Goal: Task Accomplishment & Management: Complete application form

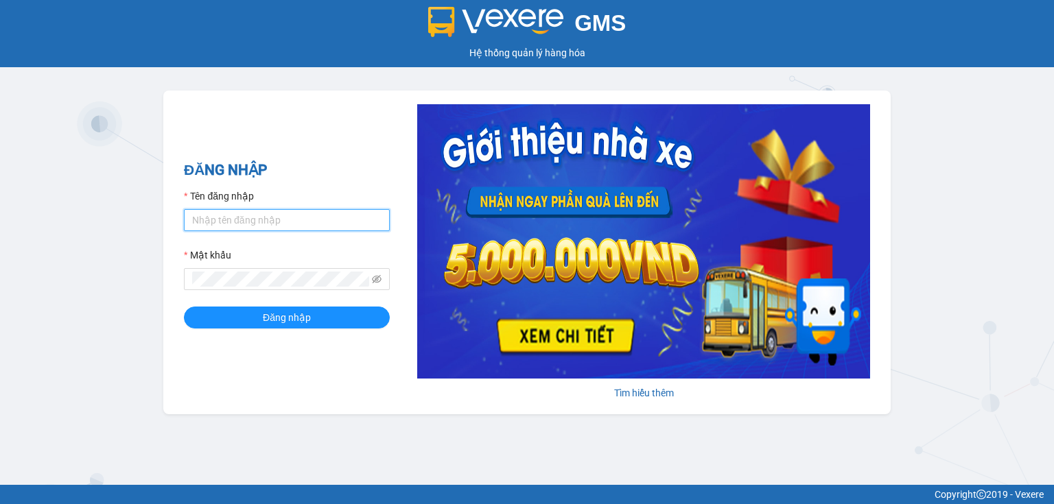
drag, startPoint x: 250, startPoint y: 217, endPoint x: 253, endPoint y: 230, distance: 13.3
click at [252, 225] on input "Tên đăng nhập" at bounding box center [287, 220] width 206 height 22
type input "hang.nhuquynh"
click at [184, 307] on button "Đăng nhập" at bounding box center [287, 318] width 206 height 22
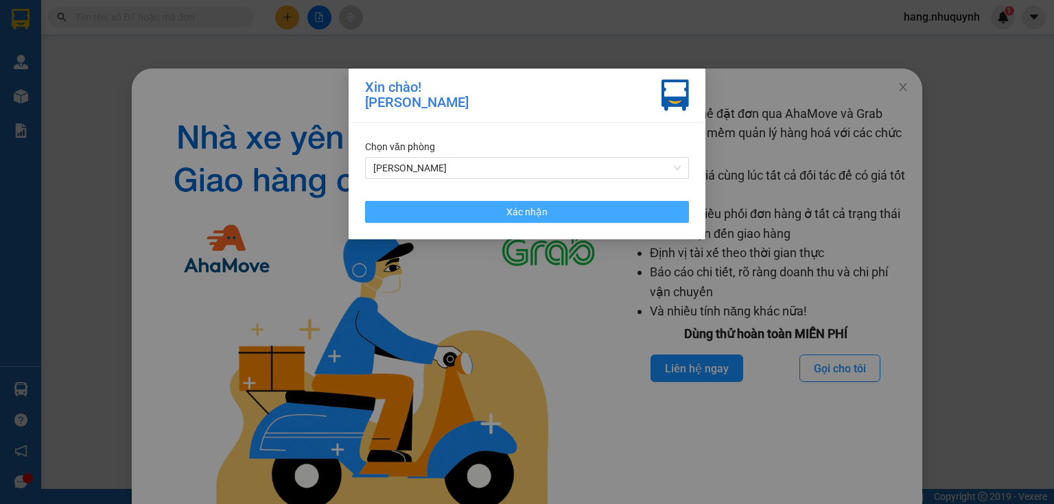
click at [552, 220] on button "Xác nhận" at bounding box center [527, 212] width 324 height 22
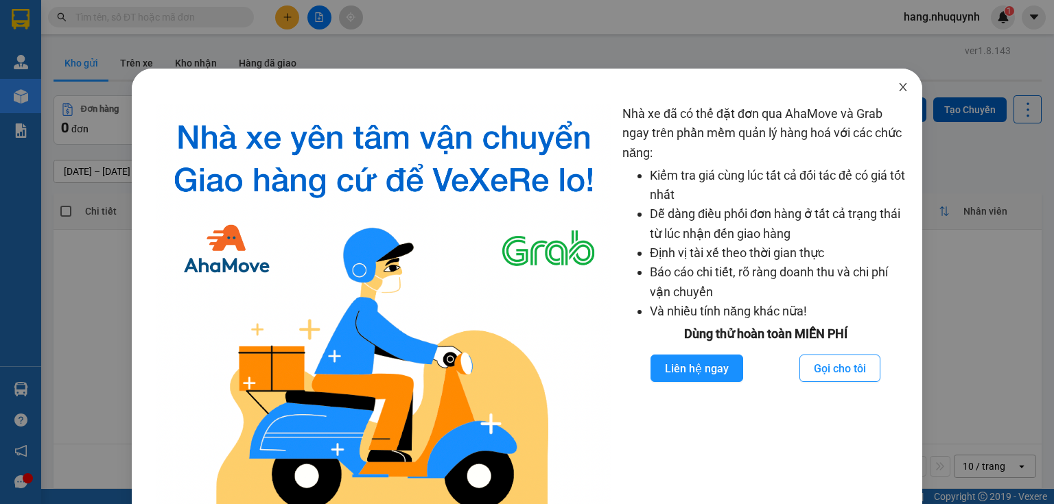
click at [898, 88] on icon "close" at bounding box center [903, 87] width 11 height 11
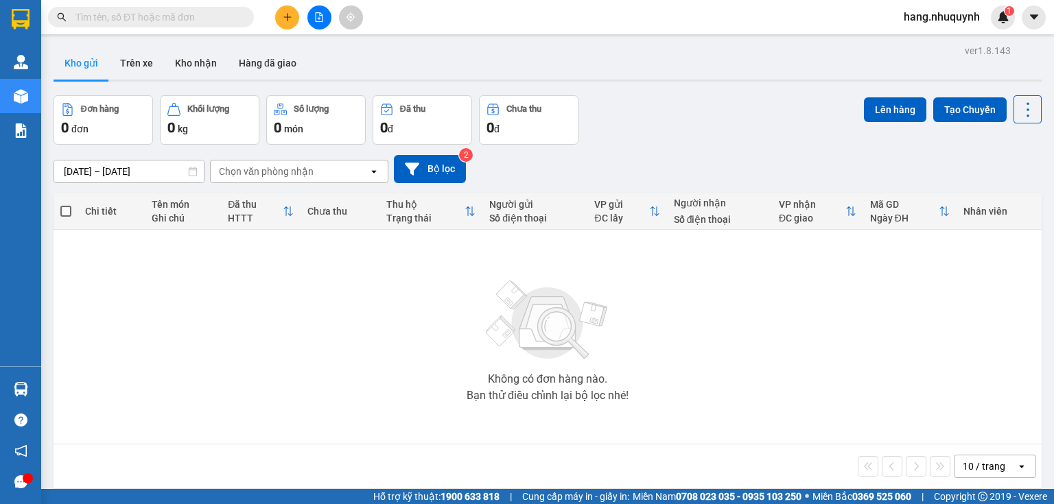
click at [156, 19] on input "text" at bounding box center [156, 17] width 162 height 15
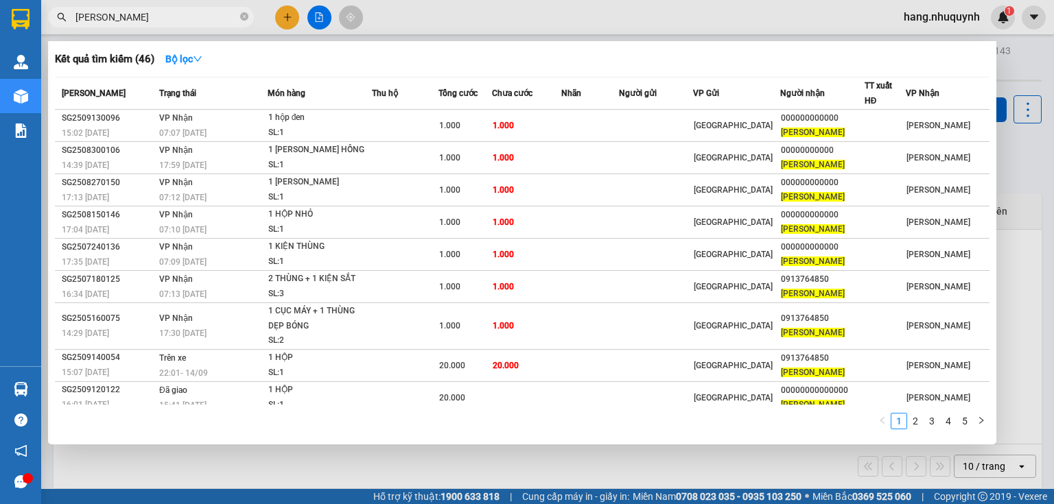
click at [181, 19] on input "[PERSON_NAME]" at bounding box center [156, 17] width 162 height 15
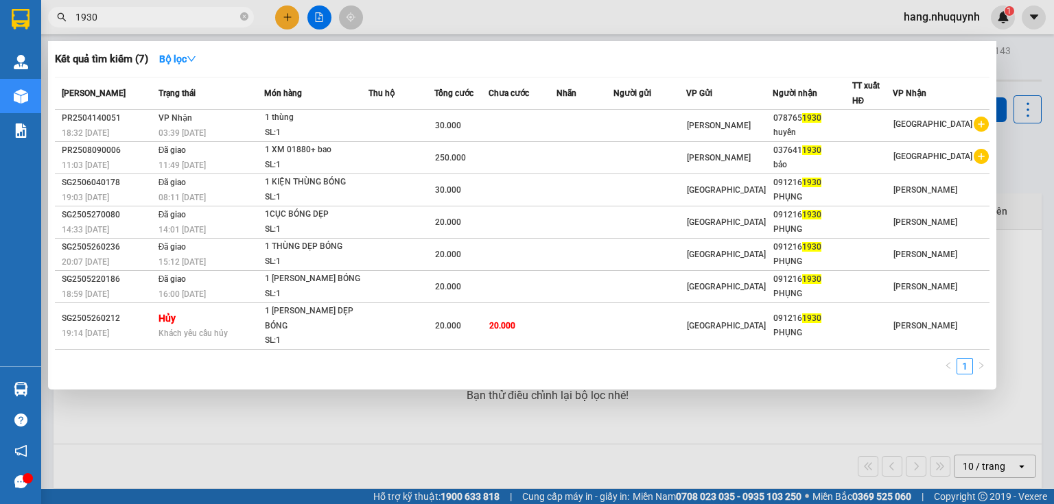
type input "1930"
click at [205, 19] on input "1930" at bounding box center [156, 17] width 162 height 15
click at [319, 19] on div at bounding box center [527, 252] width 1054 height 504
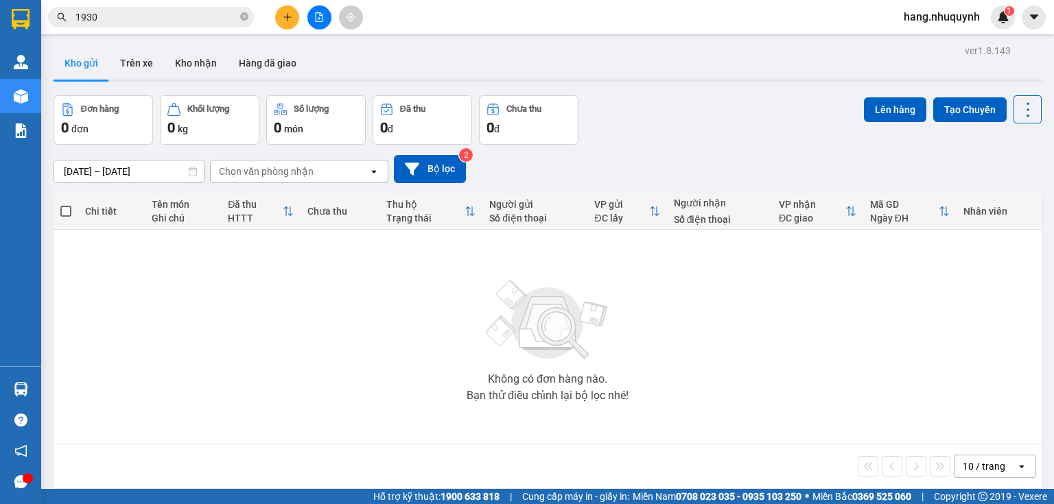
click at [318, 19] on icon "file-add" at bounding box center [319, 17] width 10 height 10
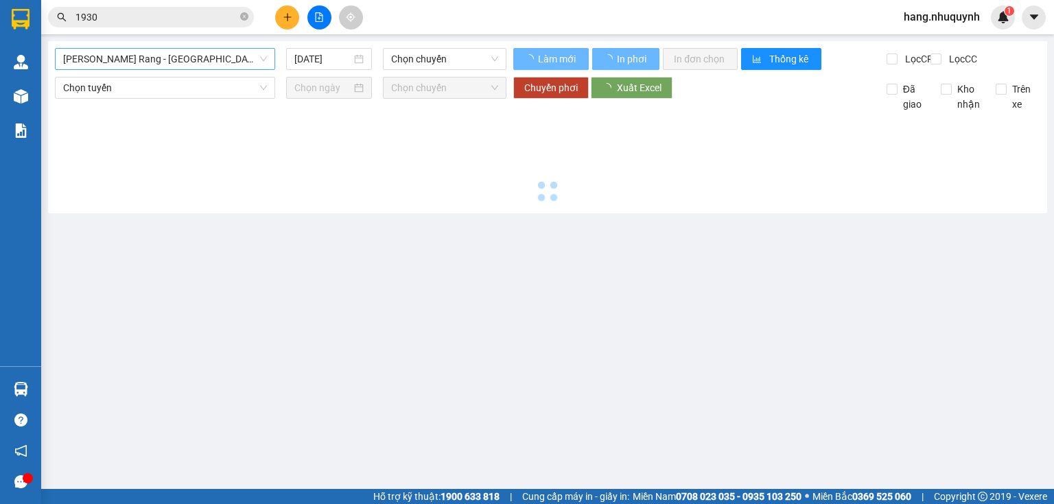
click at [173, 57] on span "[PERSON_NAME] Rang - [GEOGRAPHIC_DATA]" at bounding box center [165, 59] width 204 height 21
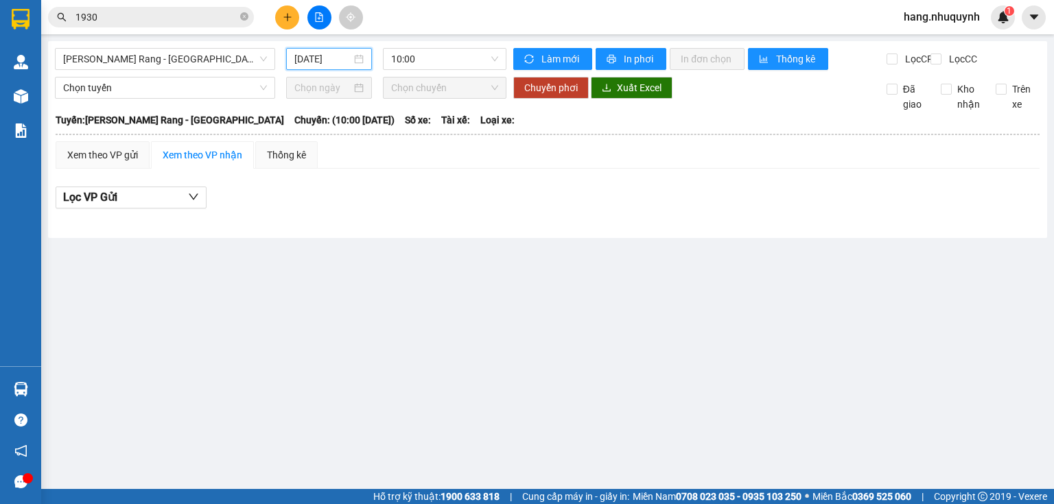
click at [334, 60] on input "[DATE]" at bounding box center [322, 58] width 56 height 15
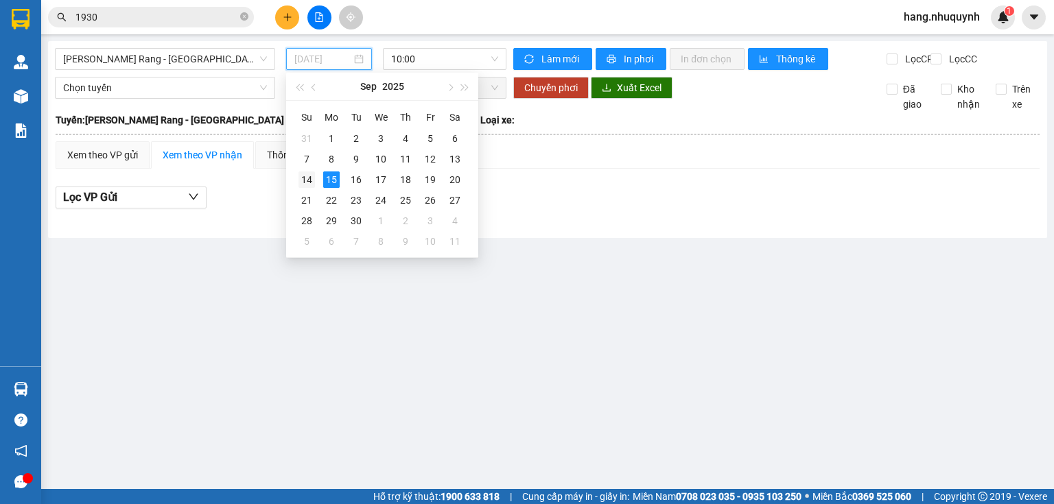
click at [315, 180] on td "14" at bounding box center [306, 180] width 25 height 21
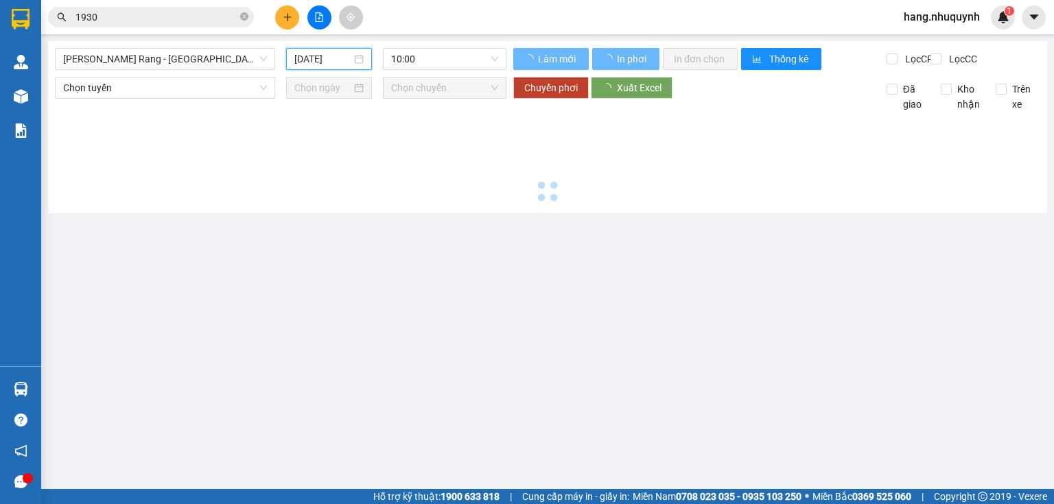
type input "[DATE]"
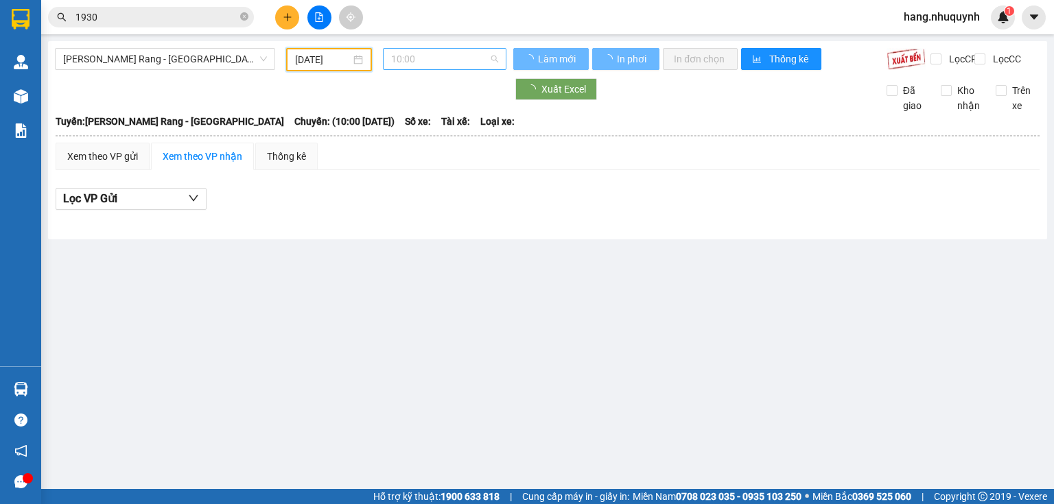
click at [441, 58] on span "10:00" at bounding box center [445, 59] width 108 height 21
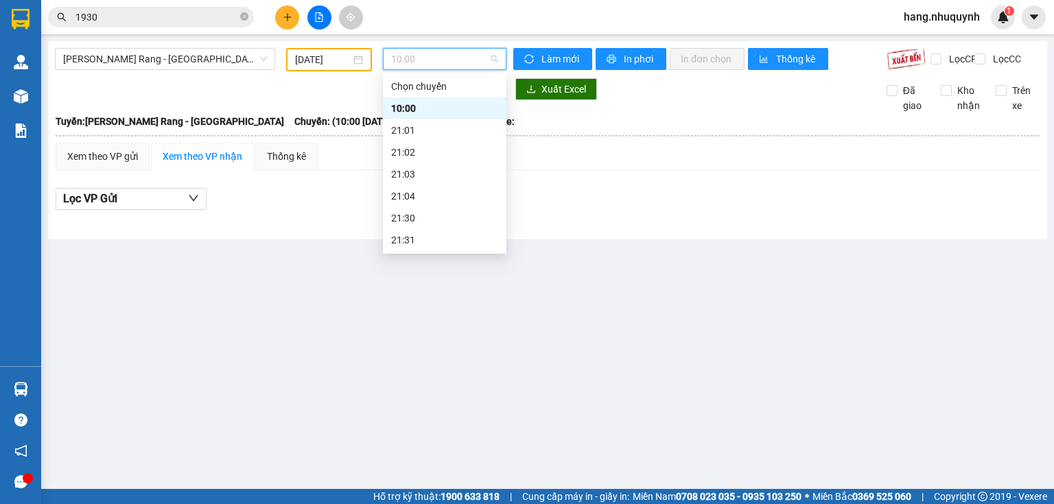
scroll to position [66, 0]
click at [420, 196] on div "22:00" at bounding box center [444, 196] width 107 height 15
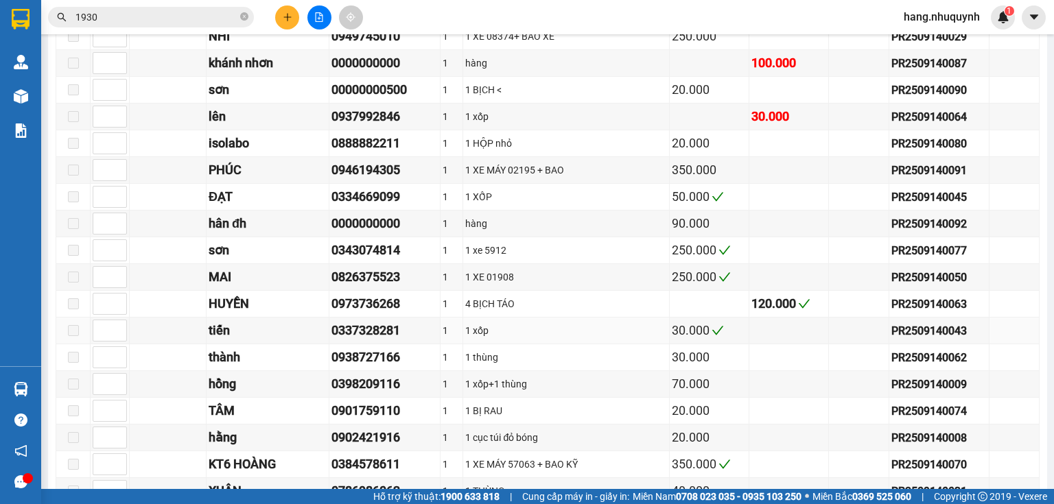
scroll to position [2236, 0]
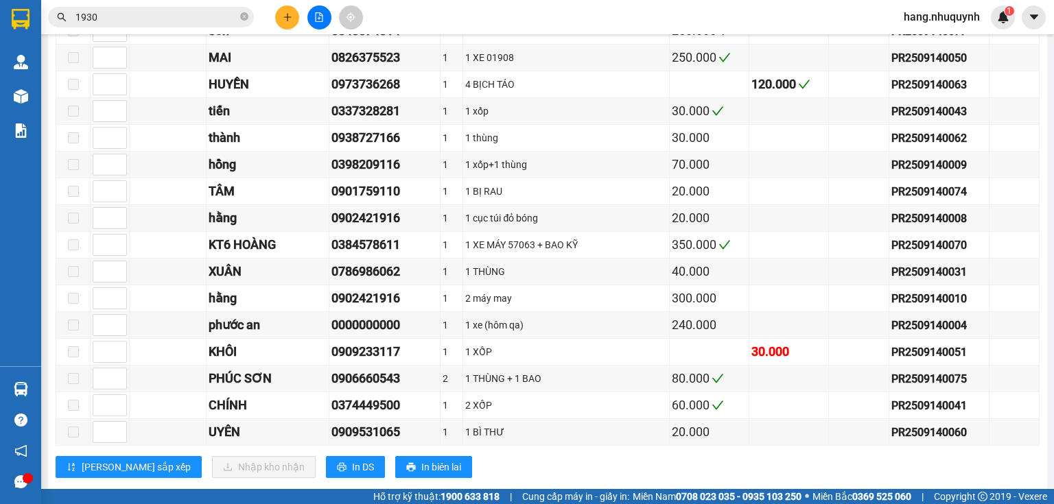
click at [172, 23] on input "1930" at bounding box center [156, 17] width 162 height 15
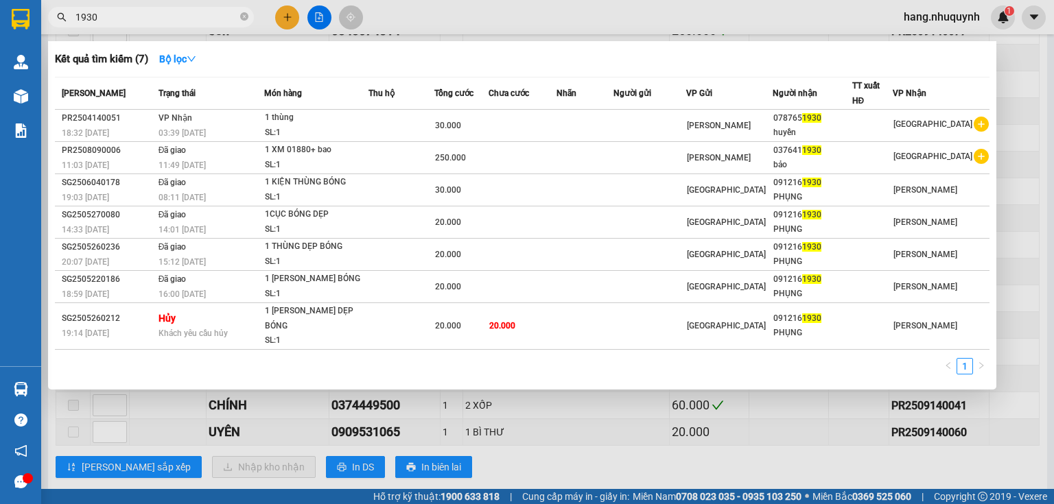
click at [172, 22] on input "1930" at bounding box center [156, 17] width 162 height 15
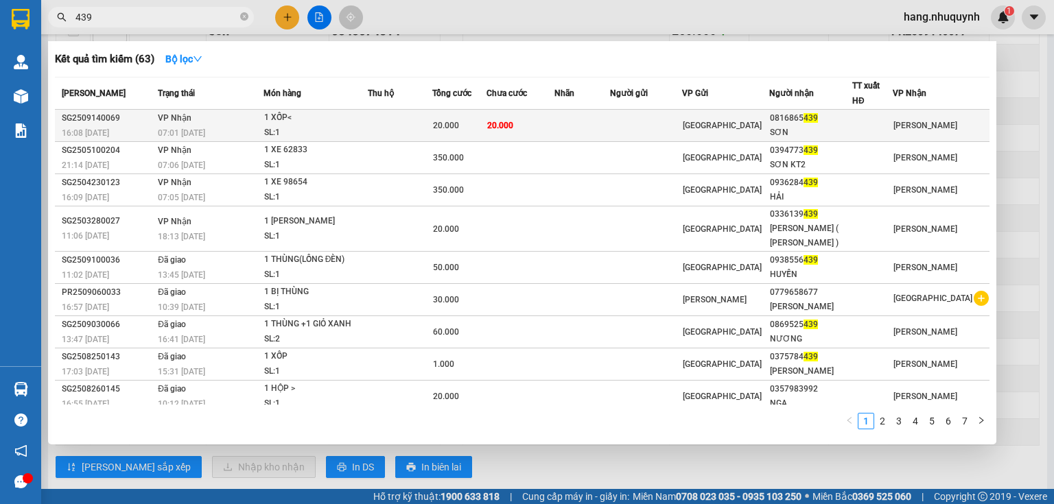
type input "439"
click at [507, 130] on span "20.000" at bounding box center [500, 126] width 26 height 10
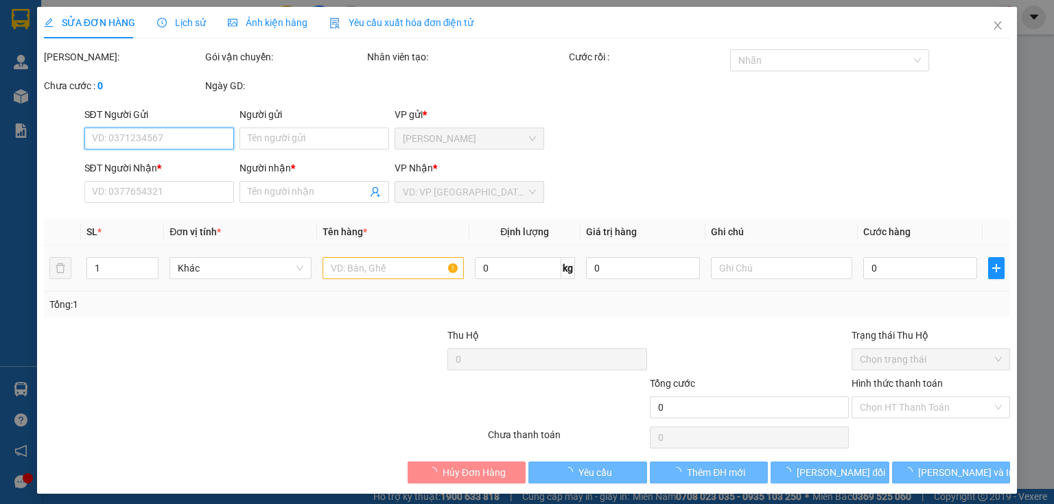
type input "0816865439"
type input "SƠN"
type input "20.000"
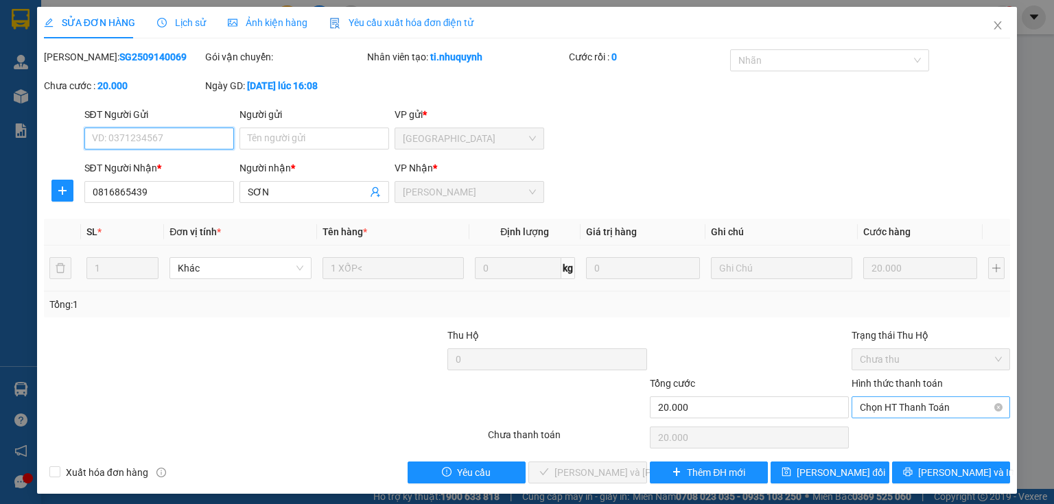
drag, startPoint x: 931, startPoint y: 412, endPoint x: 923, endPoint y: 424, distance: 14.5
click at [931, 413] on span "Chọn HT Thanh Toán" at bounding box center [931, 407] width 142 height 21
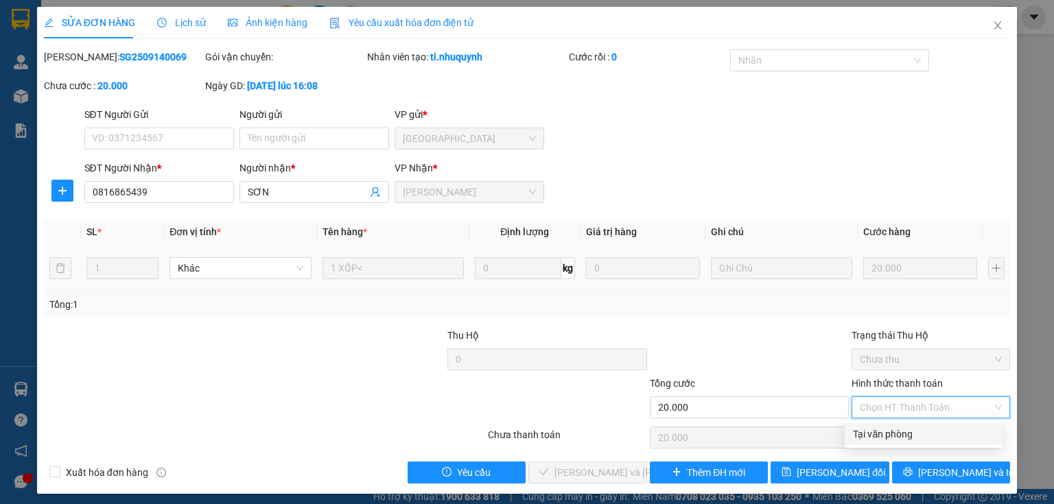
drag, startPoint x: 910, startPoint y: 438, endPoint x: 840, endPoint y: 451, distance: 71.2
click at [906, 440] on div "Tại văn phòng" at bounding box center [923, 434] width 141 height 15
type input "0"
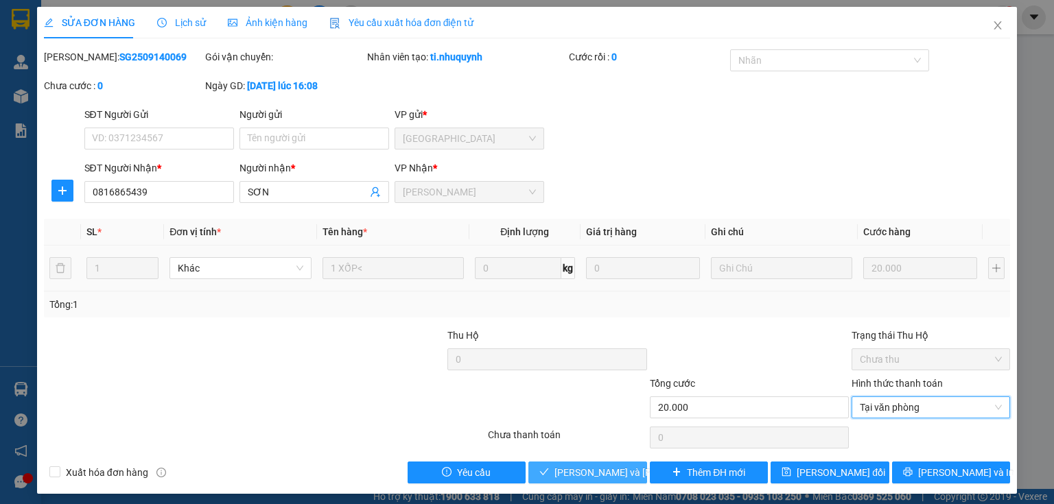
click at [610, 471] on span "[PERSON_NAME] và [PERSON_NAME] hàng" at bounding box center [646, 472] width 185 height 15
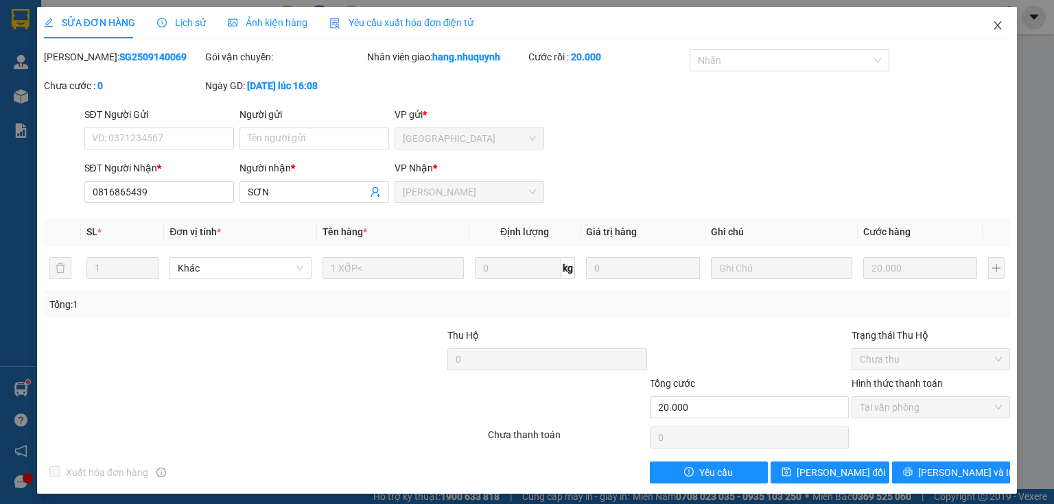
drag, startPoint x: 988, startPoint y: 24, endPoint x: 156, endPoint y: 23, distance: 831.1
click at [992, 27] on icon "close" at bounding box center [997, 25] width 11 height 11
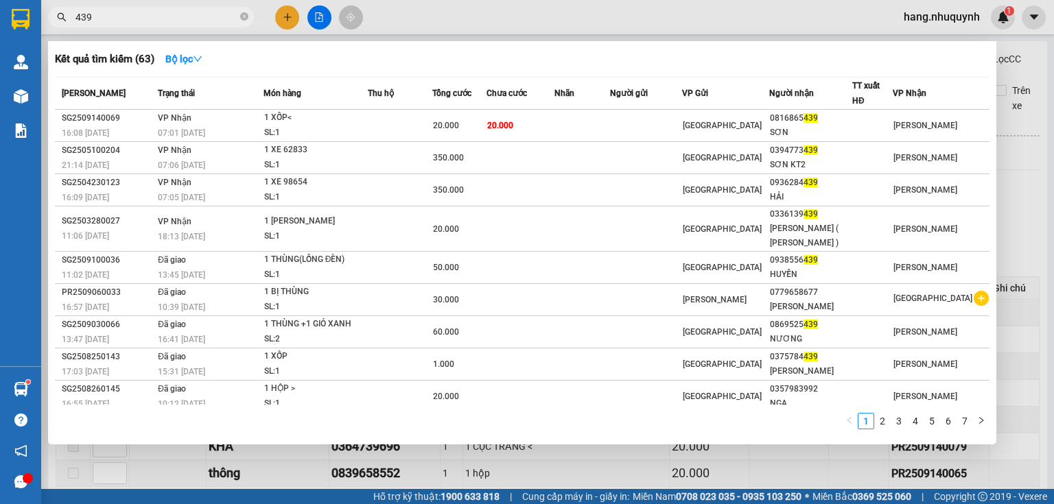
click at [164, 14] on input "439" at bounding box center [156, 17] width 162 height 15
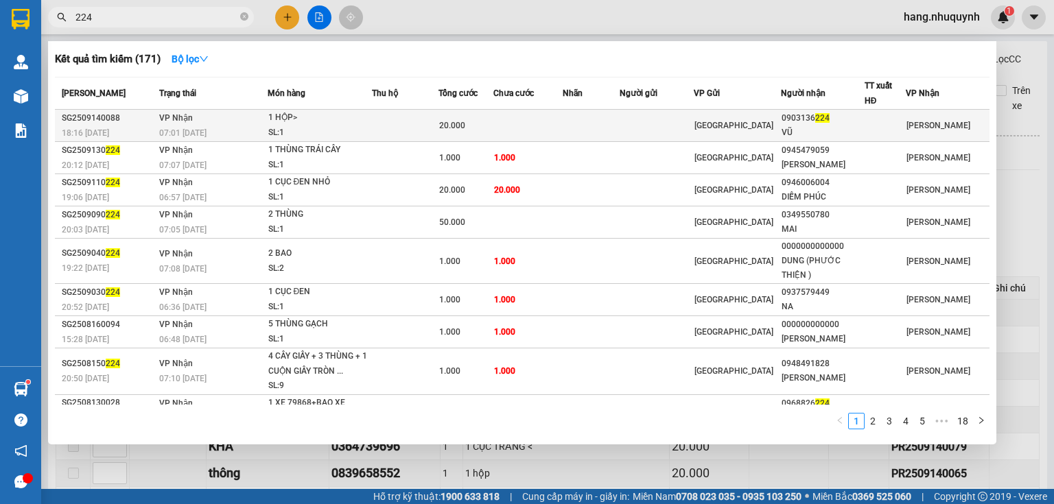
type input "224"
click at [303, 121] on div "1 HỘP>" at bounding box center [319, 117] width 103 height 15
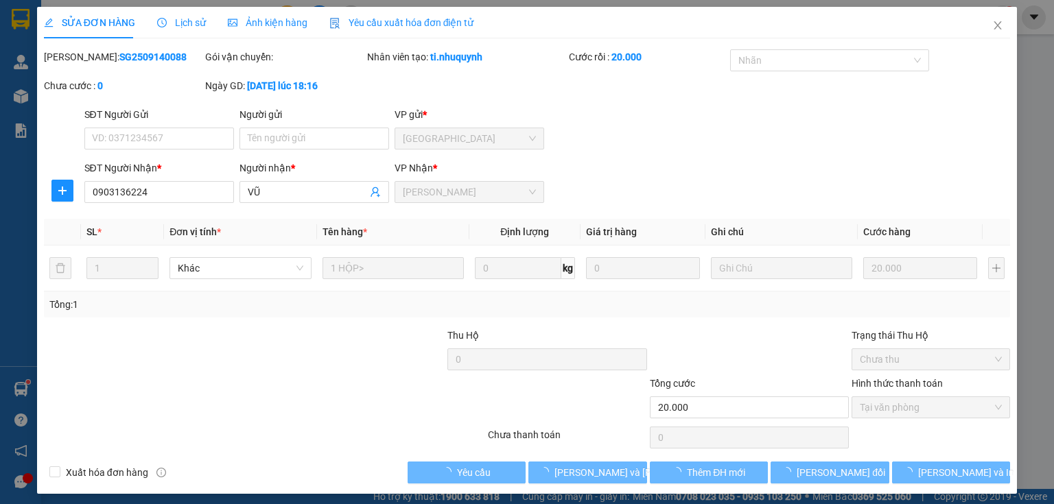
type input "0903136224"
type input "VŨ"
type input "20.000"
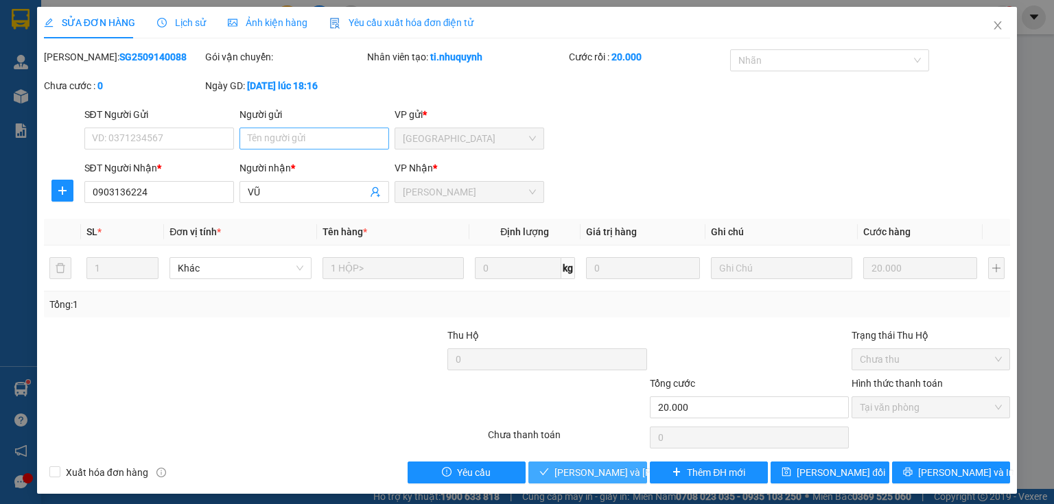
drag, startPoint x: 612, startPoint y: 480, endPoint x: 324, endPoint y: 135, distance: 449.7
click at [612, 480] on button "[PERSON_NAME] và [PERSON_NAME] hàng" at bounding box center [587, 473] width 119 height 22
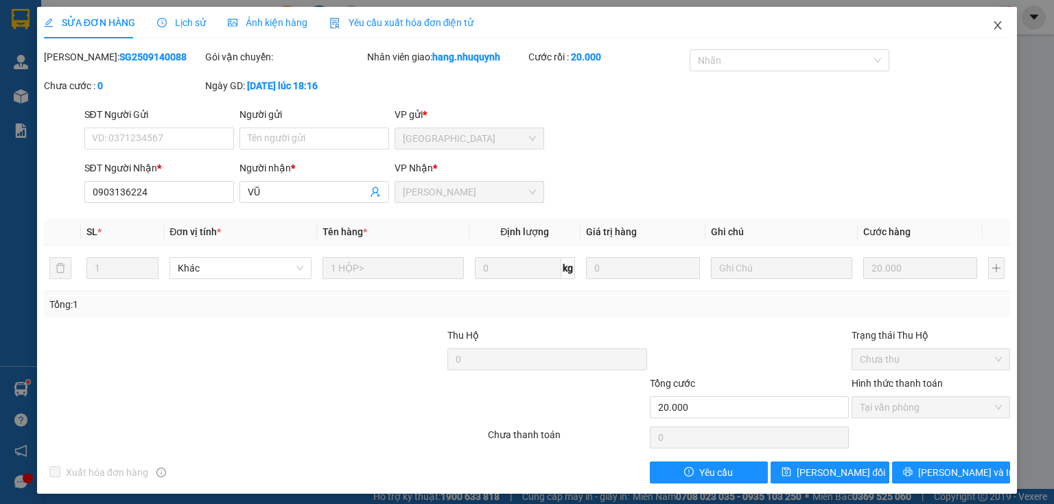
click at [992, 30] on icon "close" at bounding box center [997, 25] width 11 height 11
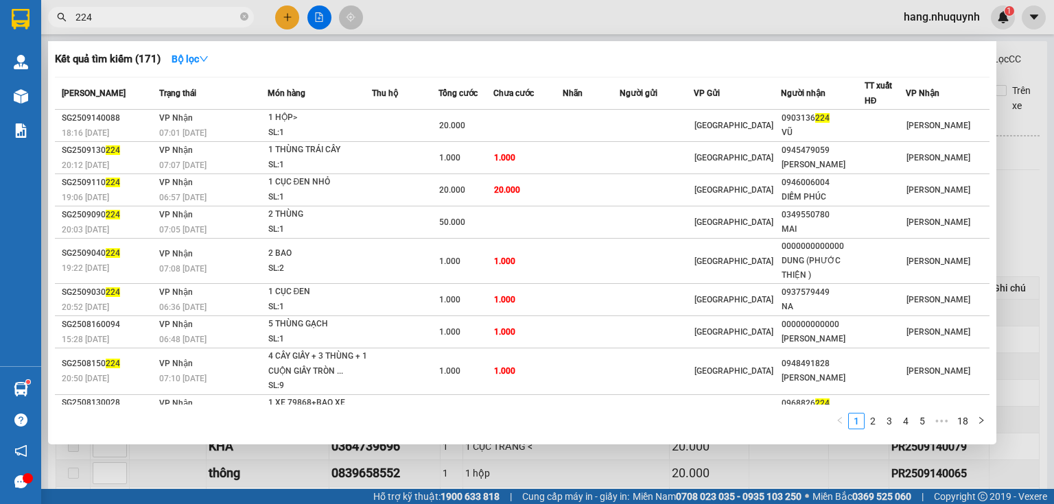
click at [162, 16] on input "224" at bounding box center [156, 17] width 162 height 15
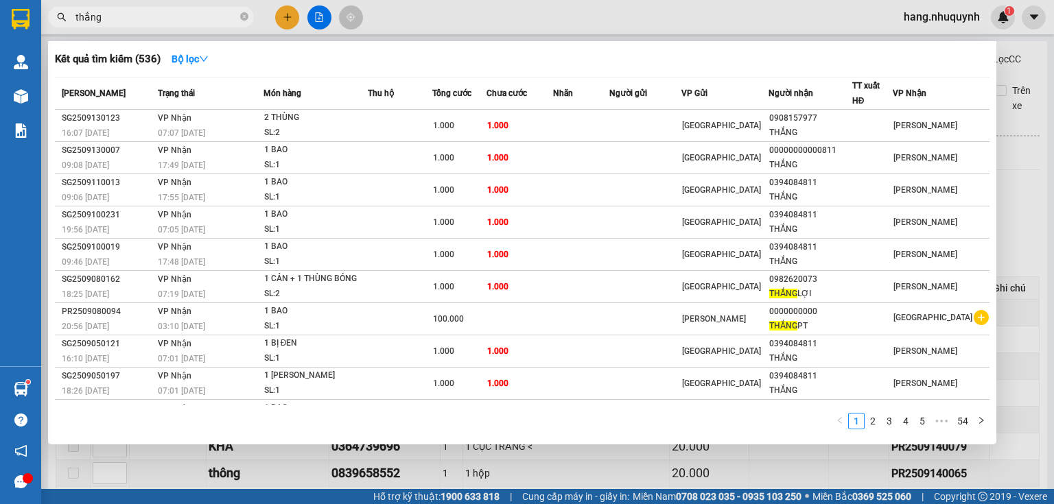
click at [137, 16] on input "thắng" at bounding box center [156, 17] width 162 height 15
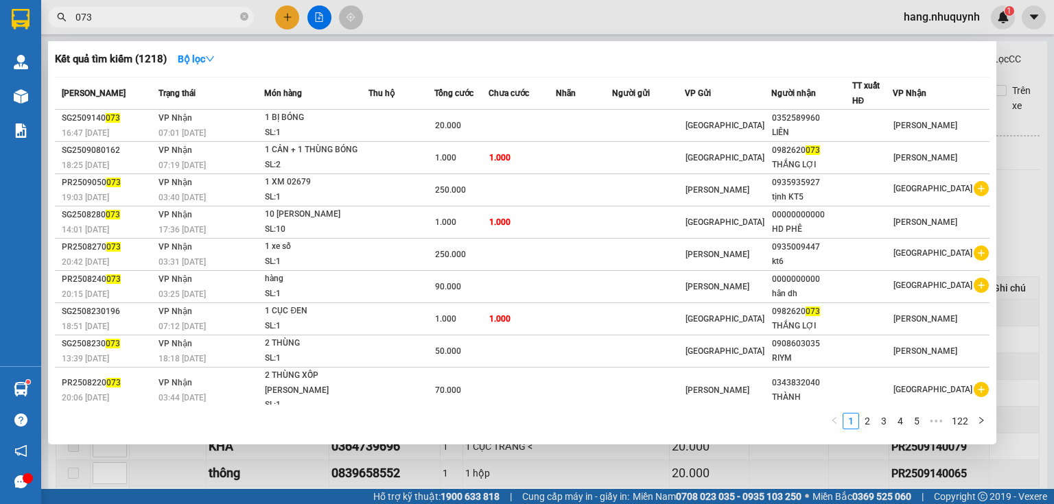
click at [152, 16] on input "073" at bounding box center [156, 17] width 162 height 15
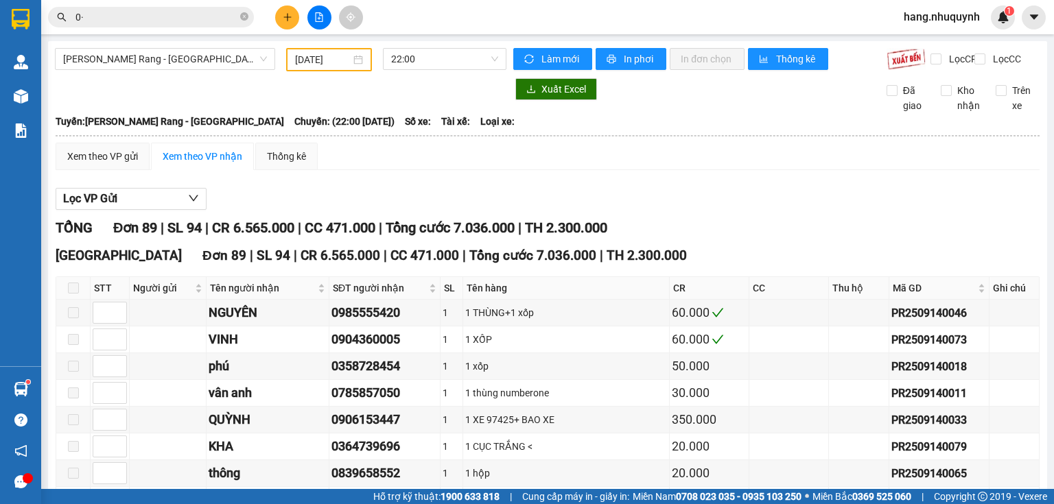
type input "0"
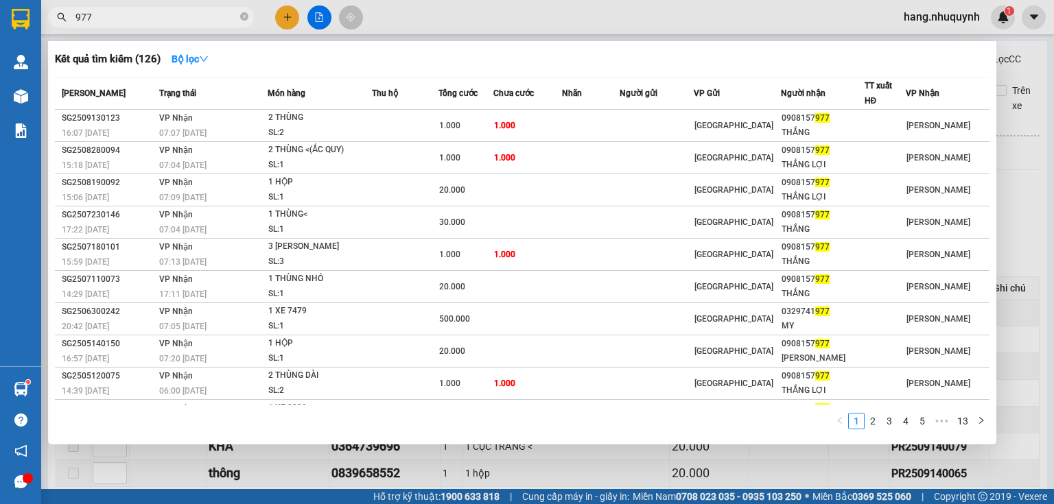
type input "977"
